Goal: Transaction & Acquisition: Obtain resource

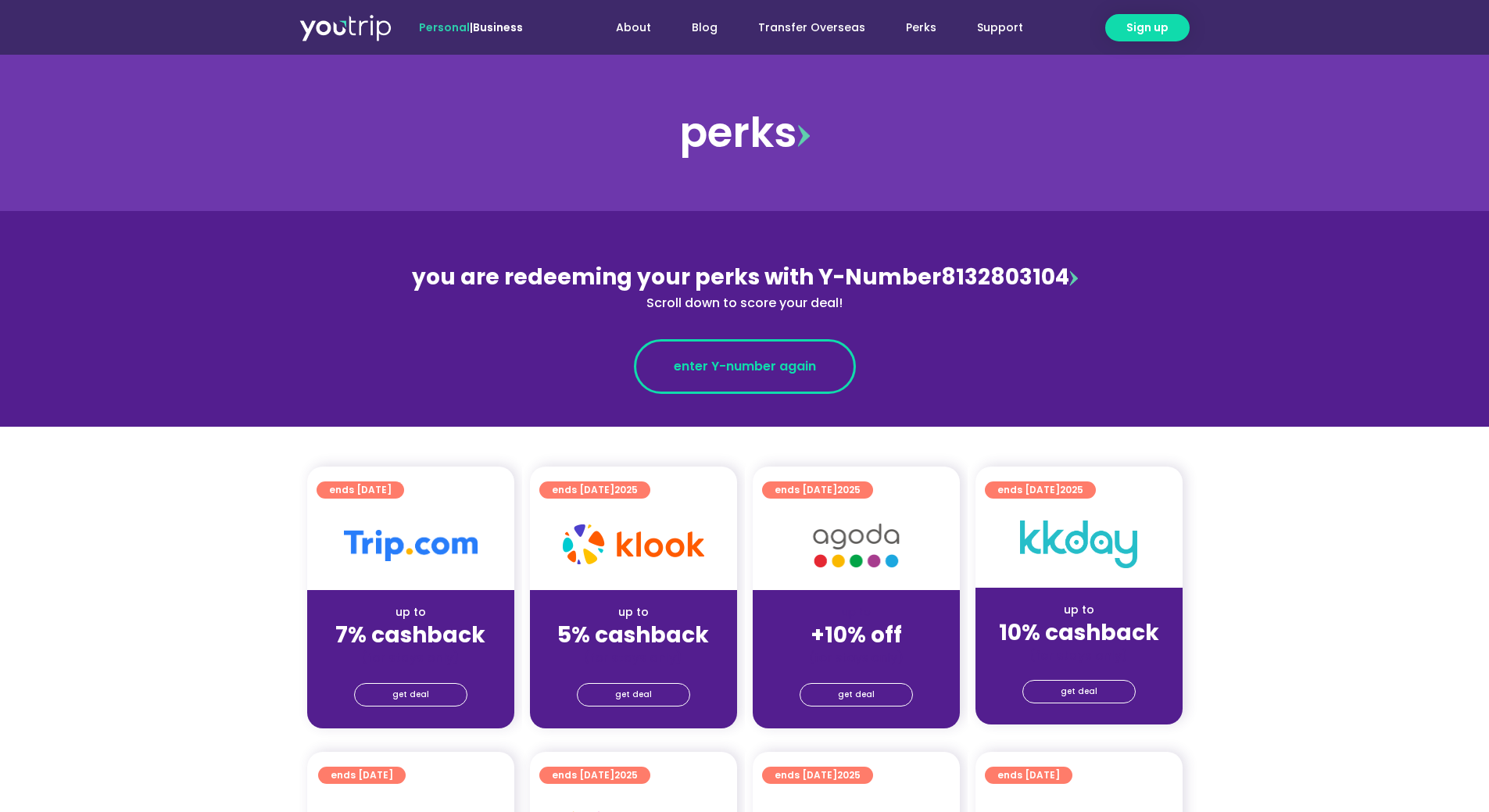
click at [729, 372] on span "enter Y-number again" at bounding box center [744, 366] width 142 height 18
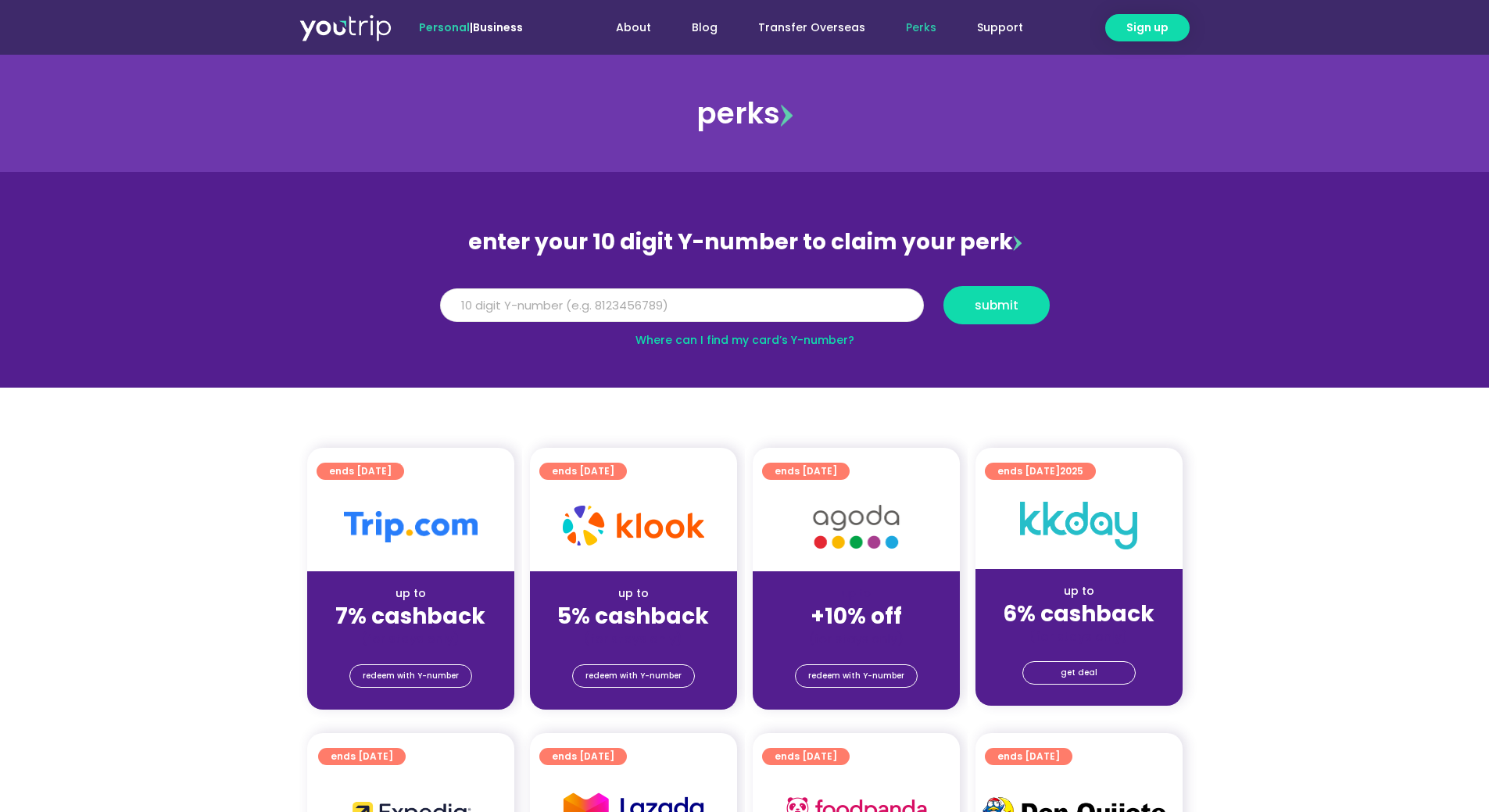
click at [636, 311] on input "Y Number" at bounding box center [682, 306] width 484 height 35
click at [623, 298] on input "Y Number" at bounding box center [682, 306] width 484 height 35
click at [535, 292] on input "Y Number" at bounding box center [682, 306] width 484 height 35
type input "8132803104"
click at [1006, 311] on span "submit" at bounding box center [996, 305] width 43 height 12
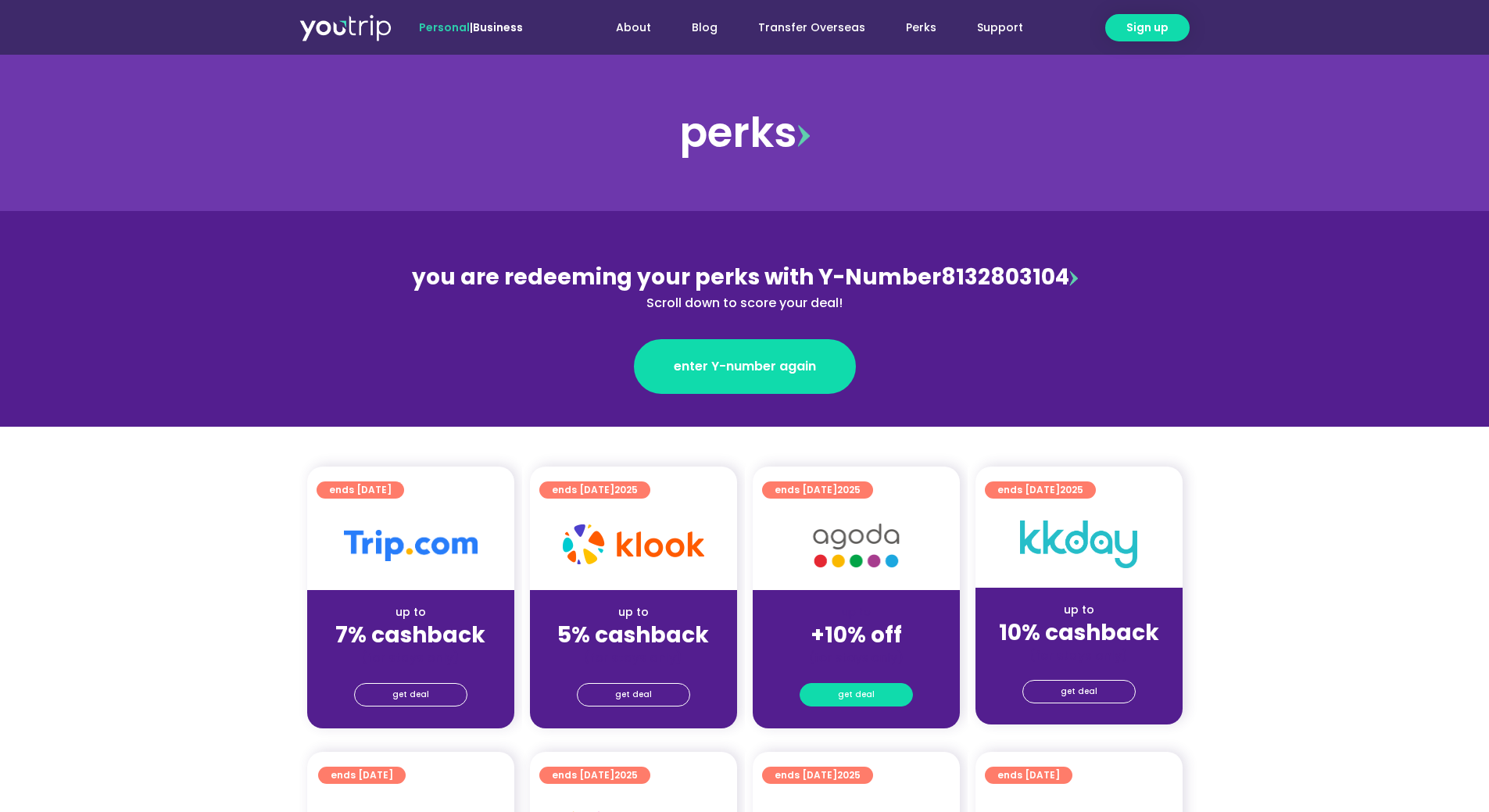
click at [874, 695] on link "get deal" at bounding box center [856, 695] width 113 height 23
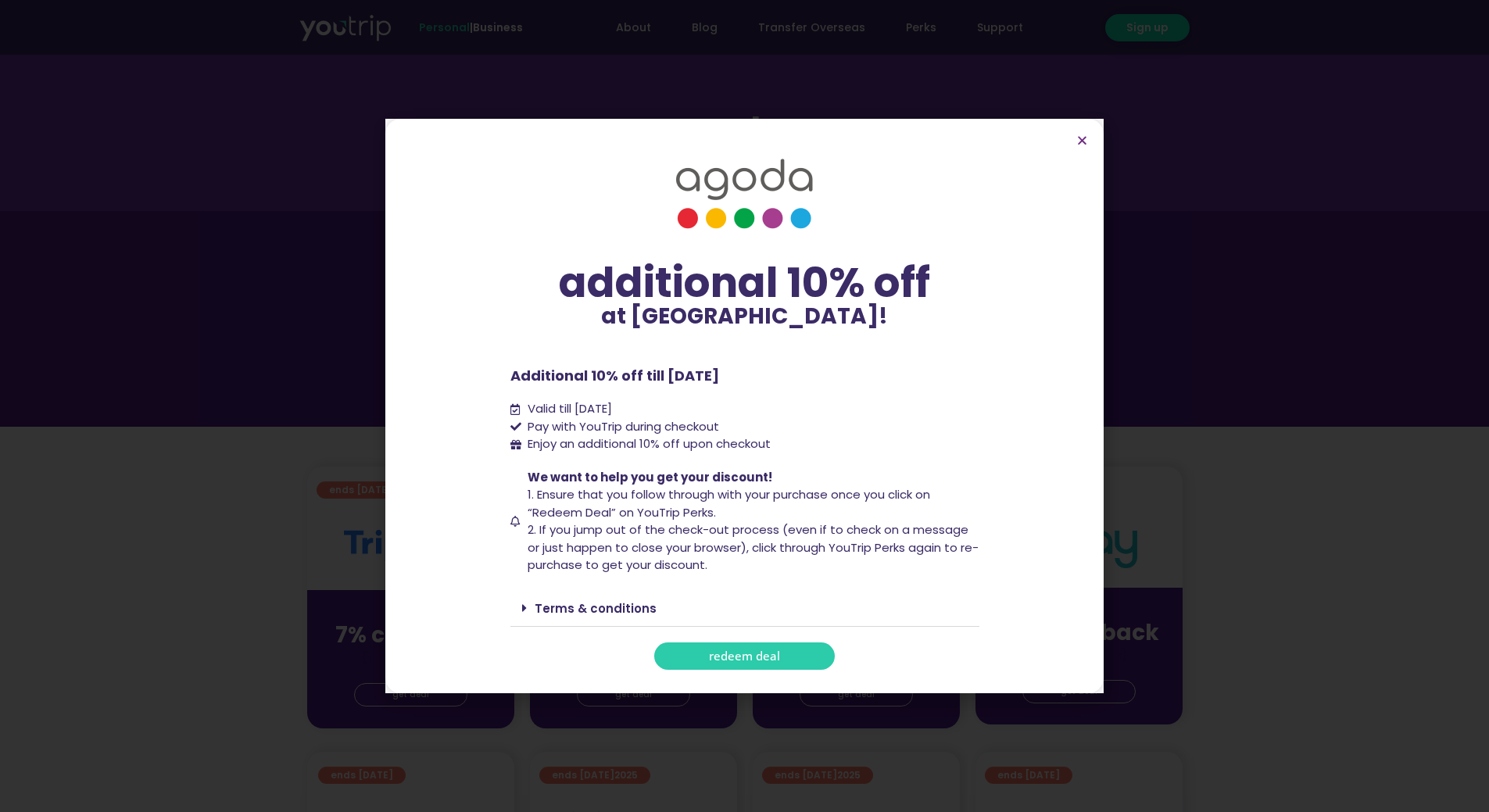
click at [732, 657] on span "redeem deal" at bounding box center [744, 657] width 71 height 12
